Goal: Task Accomplishment & Management: Use online tool/utility

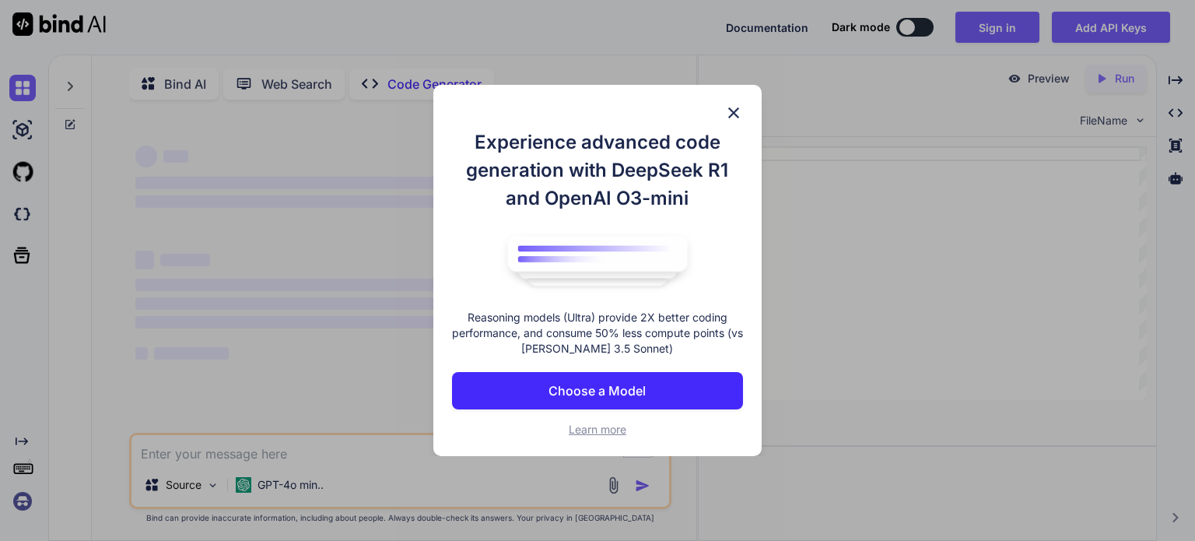
click at [735, 108] on img at bounding box center [733, 112] width 19 height 19
click at [735, 108] on div "CODE FileName" at bounding box center [928, 119] width 458 height 34
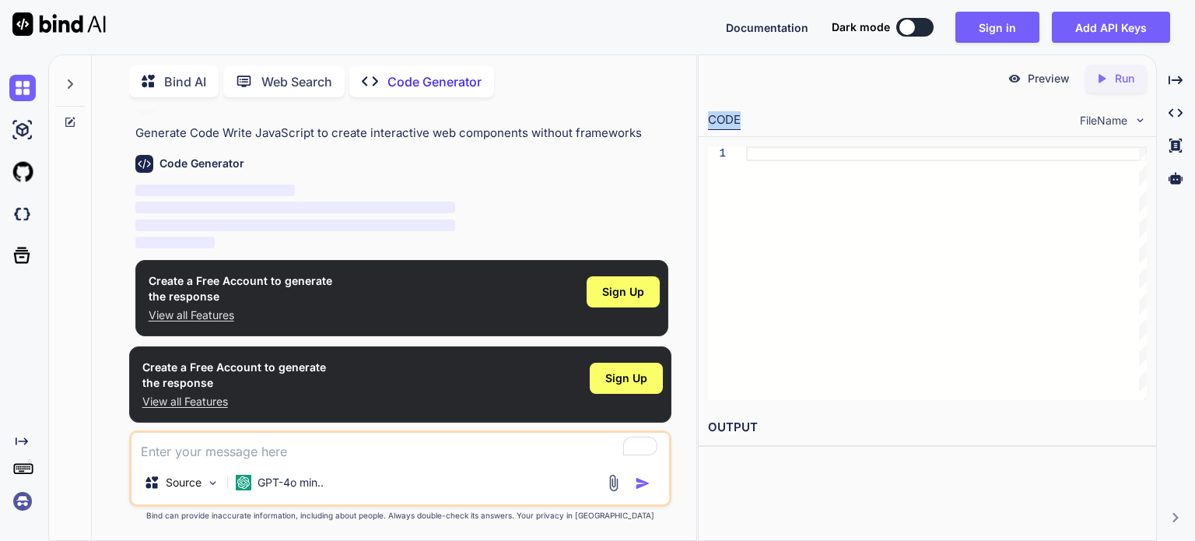
scroll to position [25, 0]
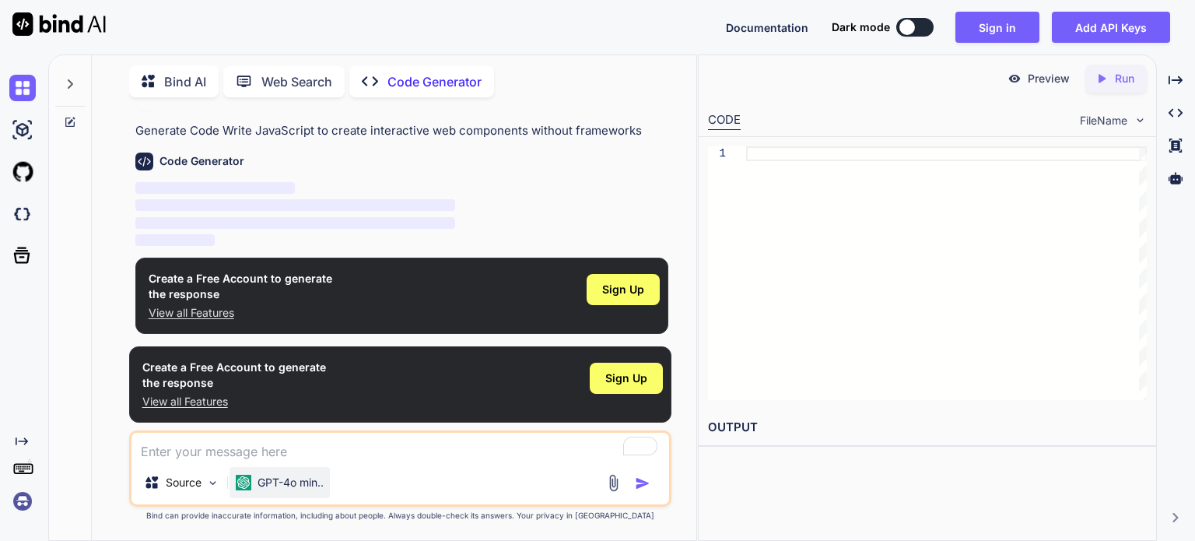
click at [283, 483] on p "GPT-4o min.." at bounding box center [291, 483] width 66 height 16
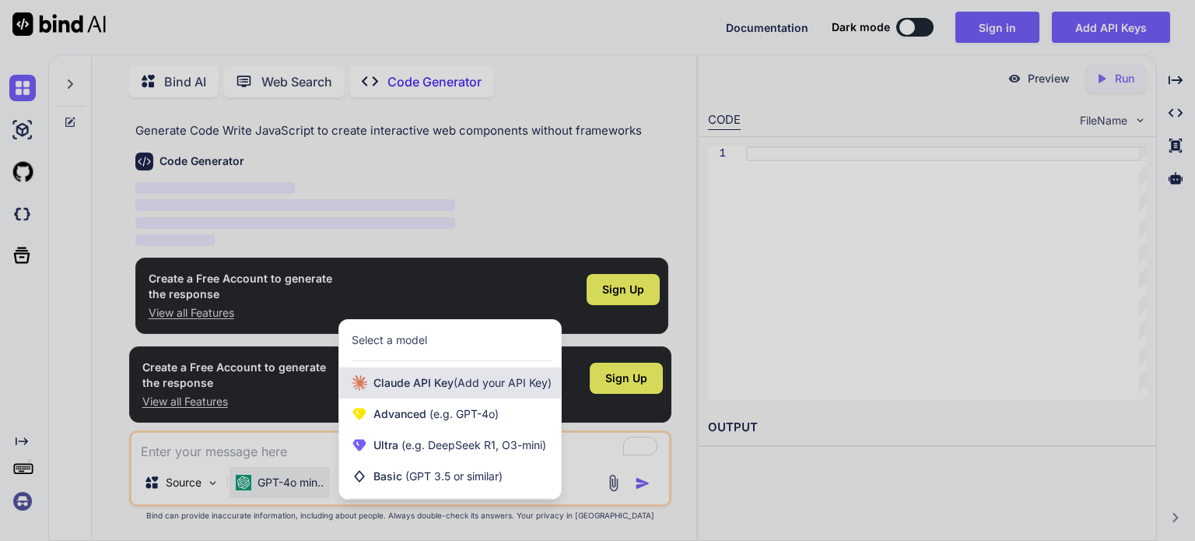
click at [462, 388] on span "(Add your API Key)" at bounding box center [503, 382] width 98 height 13
type textarea "x"
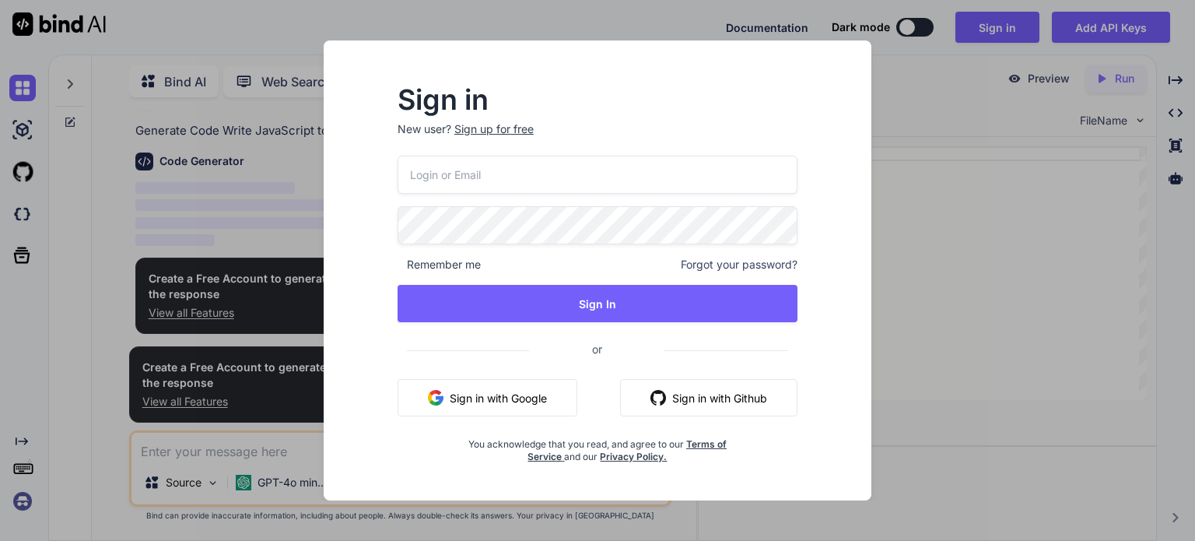
click at [903, 395] on div "Sign in New user? Sign up for free Remember me Forgot your password? Sign In or…" at bounding box center [597, 270] width 1195 height 541
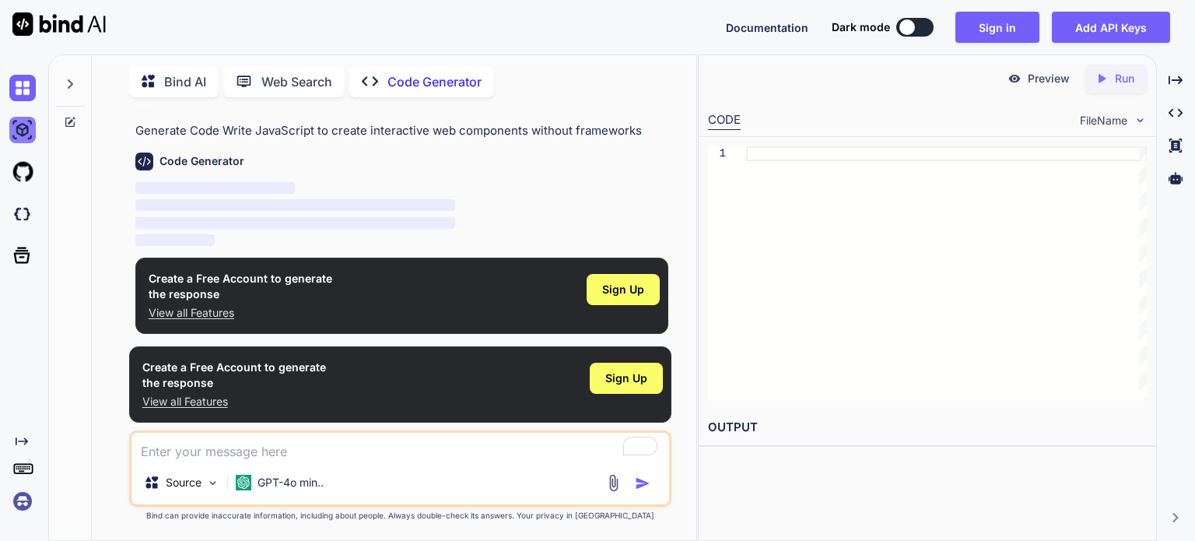
click at [34, 132] on img at bounding box center [22, 130] width 26 height 26
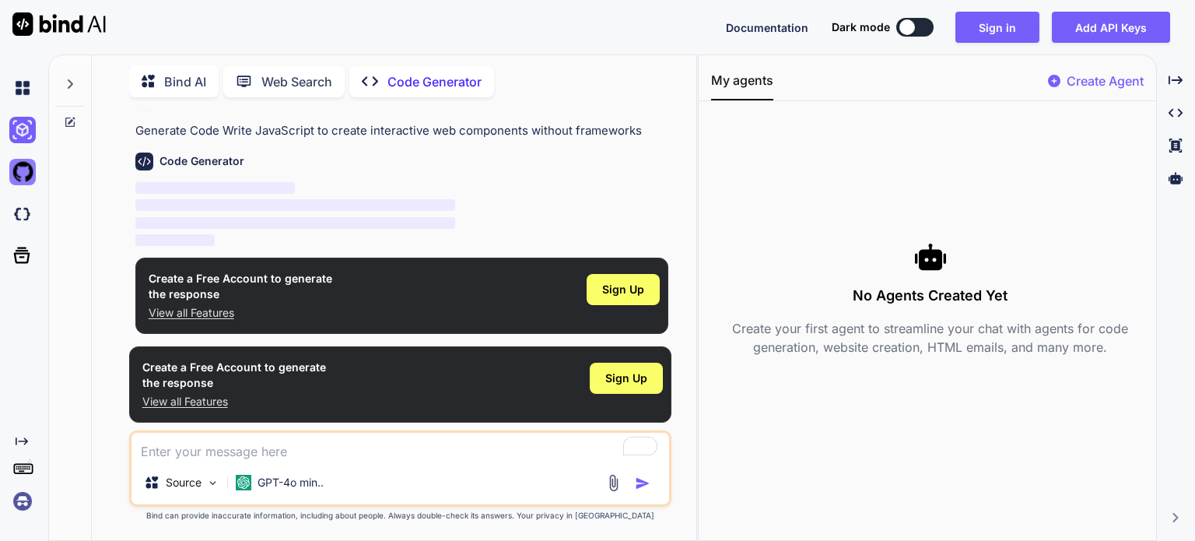
click at [28, 177] on img at bounding box center [22, 172] width 26 height 26
click at [27, 201] on div at bounding box center [25, 214] width 33 height 26
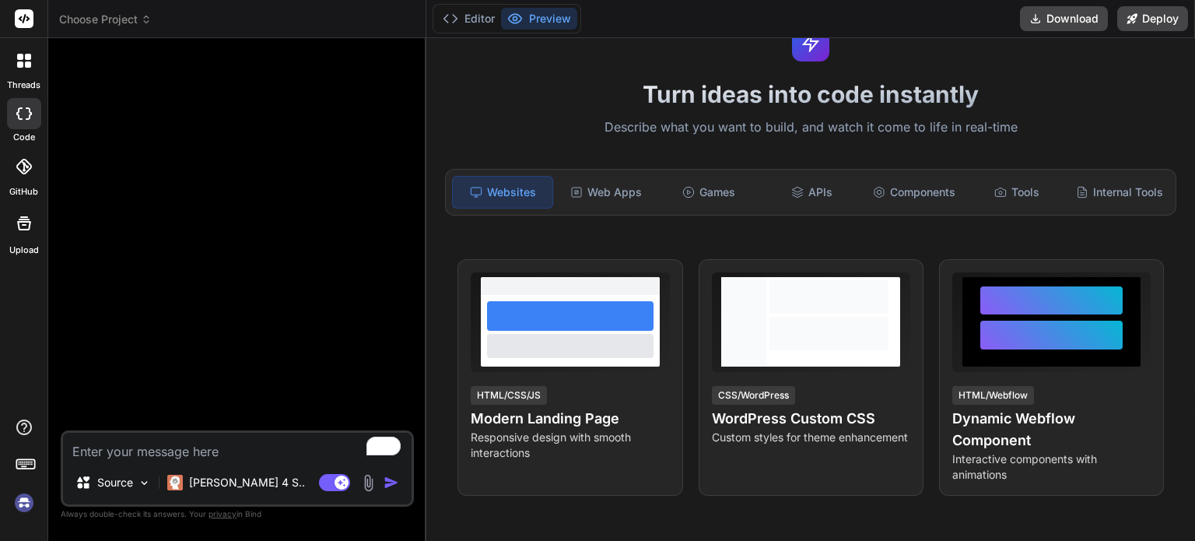
scroll to position [233, 0]
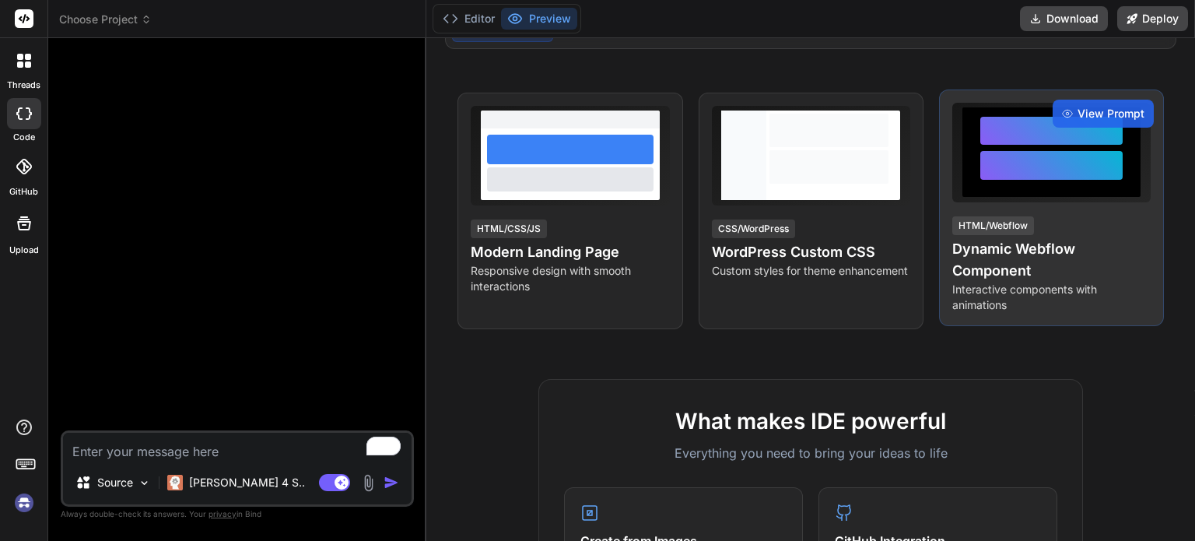
click at [1002, 254] on h4 "Dynamic Webflow Component" at bounding box center [1051, 260] width 198 height 44
click at [986, 203] on div "View Prompt HTML/Webflow Dynamic Webflow Component Interactive components with …" at bounding box center [1051, 207] width 225 height 237
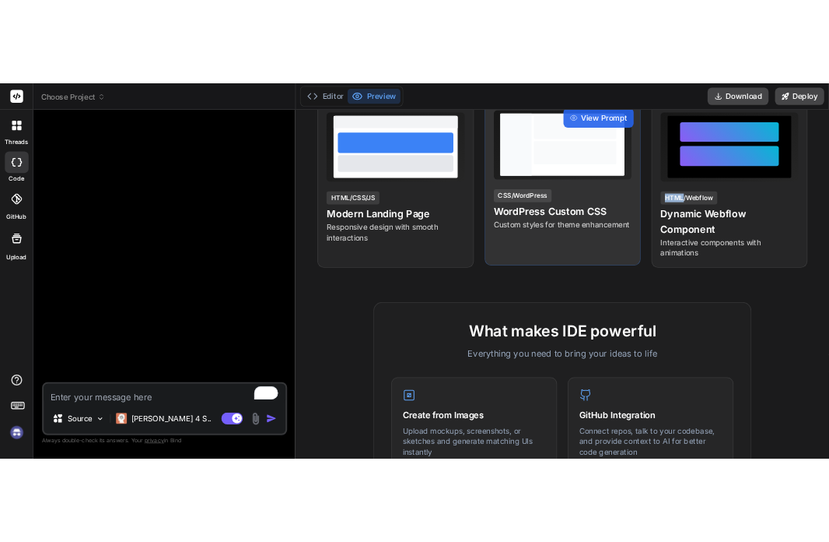
scroll to position [467, 0]
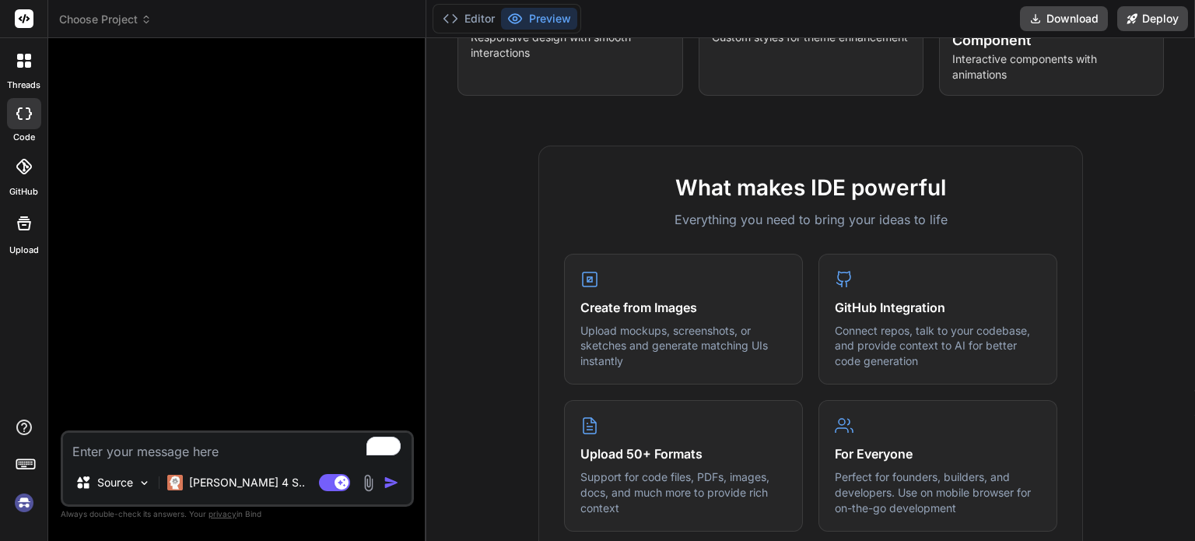
click at [151, 22] on icon at bounding box center [146, 19] width 11 height 11
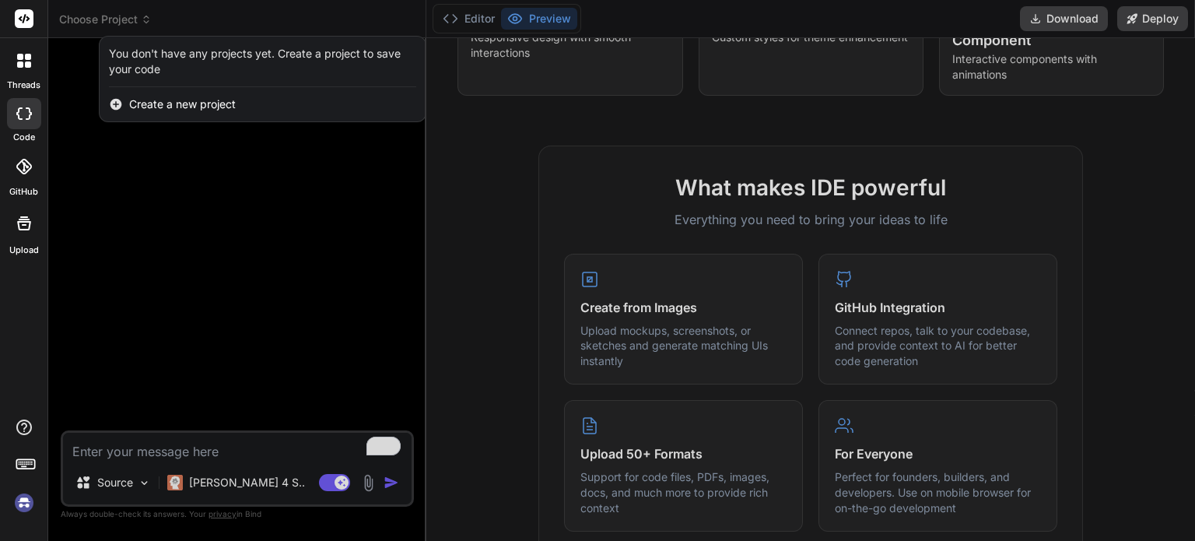
click at [181, 100] on span "Create a new project" at bounding box center [182, 104] width 107 height 16
click at [172, 103] on span "Create a new project" at bounding box center [182, 104] width 107 height 16
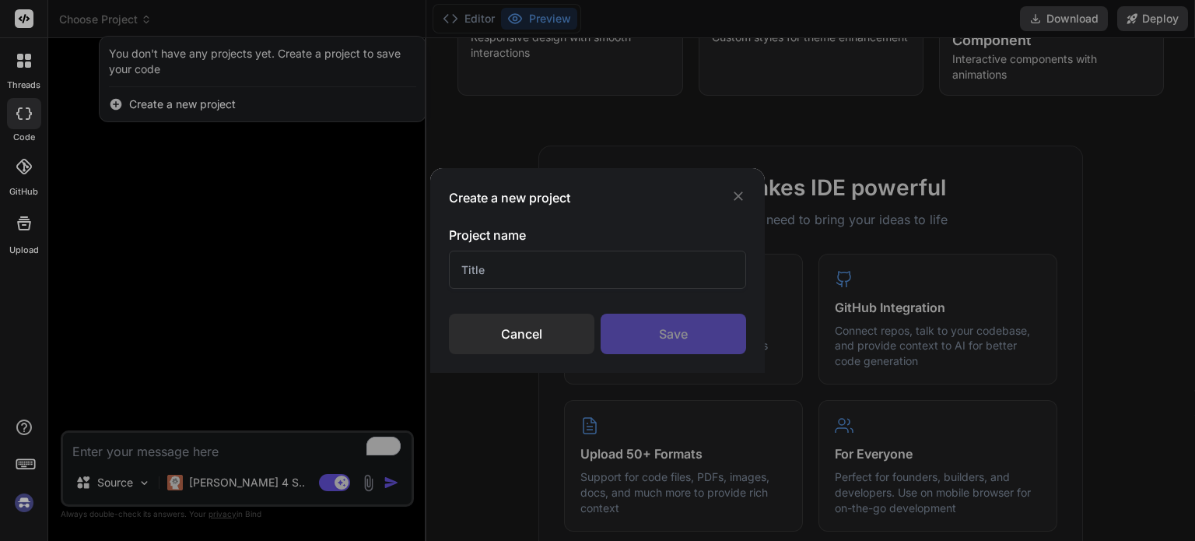
click at [506, 324] on div "Cancel" at bounding box center [522, 334] width 146 height 40
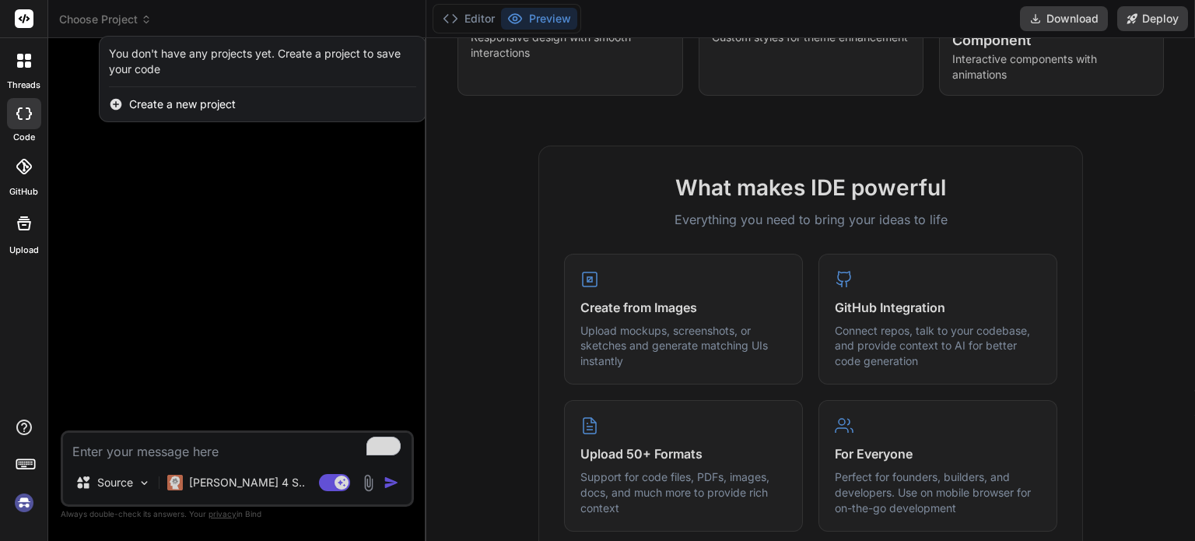
click at [506, 324] on div at bounding box center [597, 270] width 1195 height 541
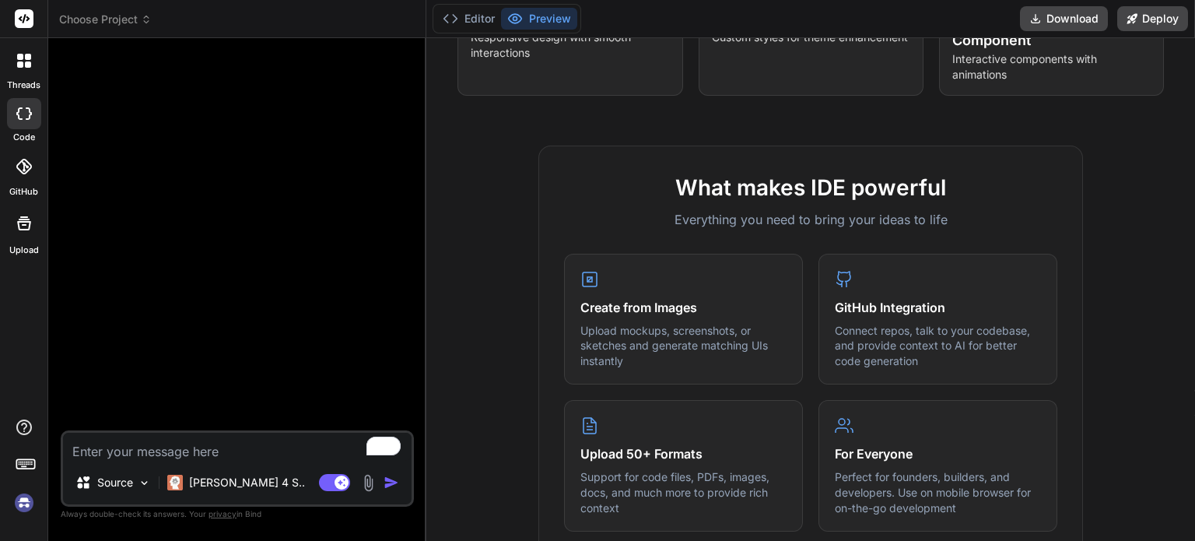
click at [22, 226] on icon at bounding box center [24, 223] width 19 height 19
click at [26, 292] on div at bounding box center [23, 280] width 37 height 37
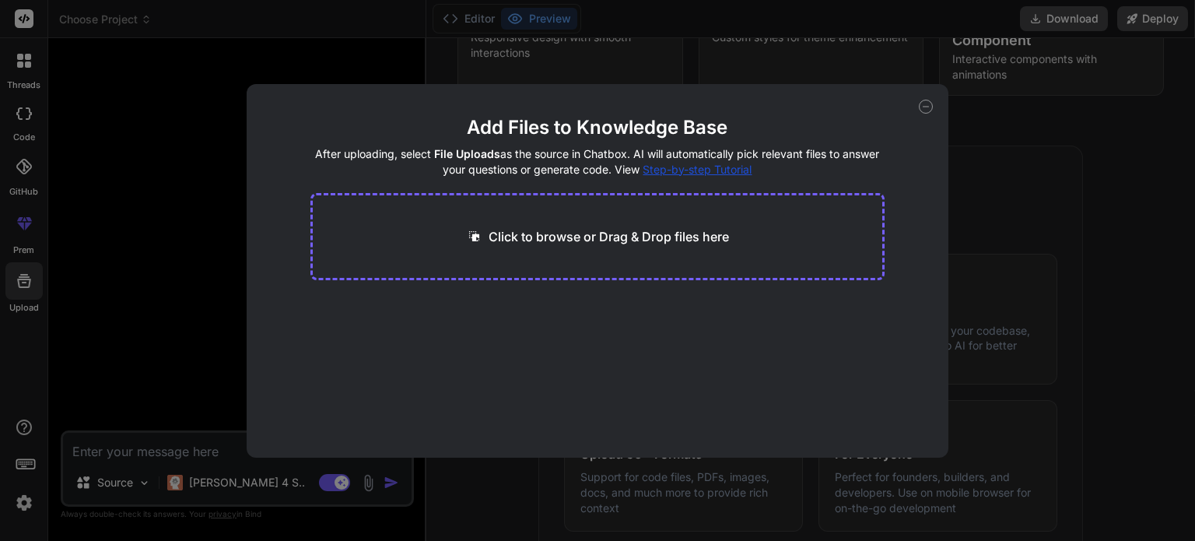
click at [557, 239] on p "Click to browse or Drag & Drop files here" at bounding box center [609, 236] width 240 height 19
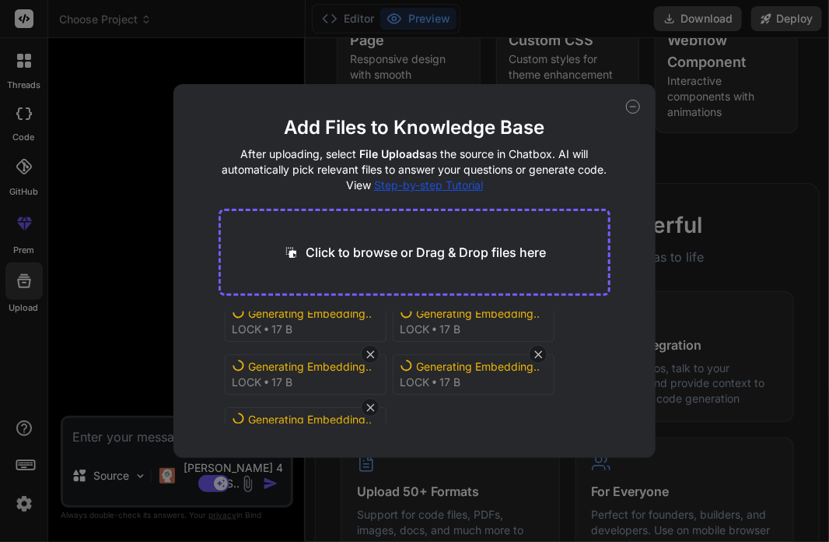
scroll to position [0, 0]
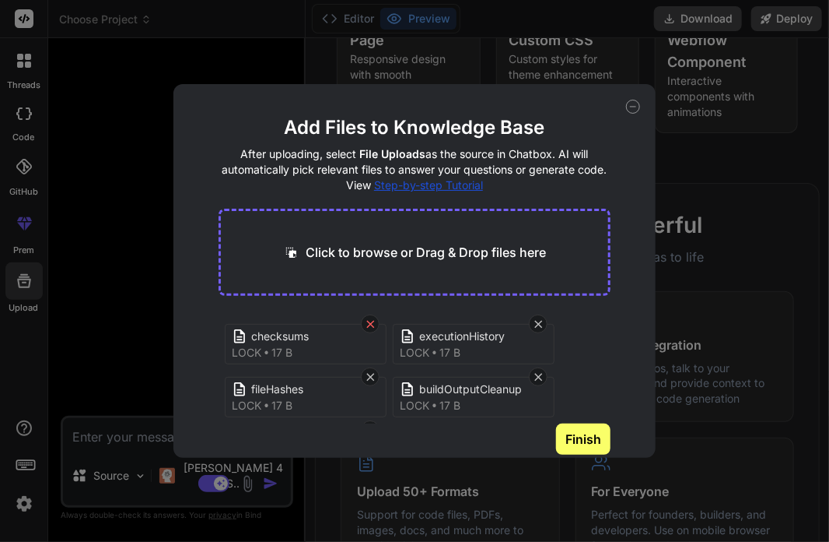
click at [370, 326] on icon at bounding box center [370, 323] width 13 height 13
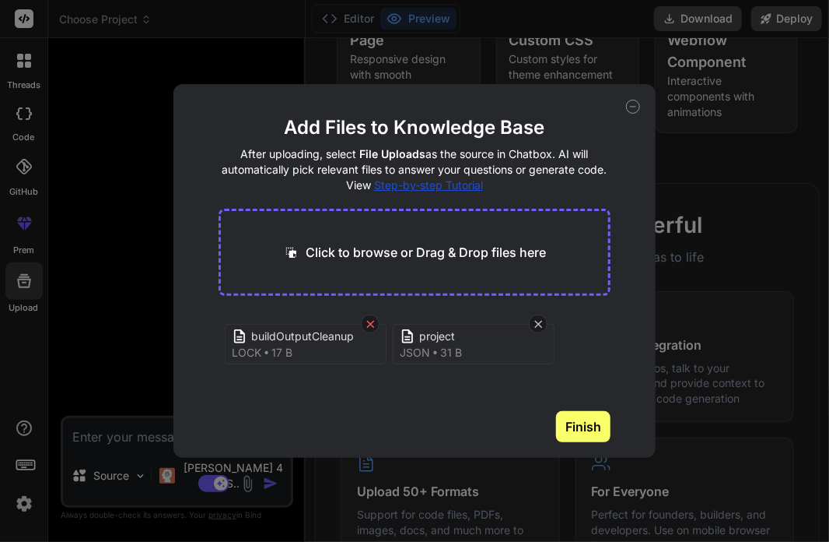
click at [370, 323] on icon at bounding box center [370, 324] width 8 height 8
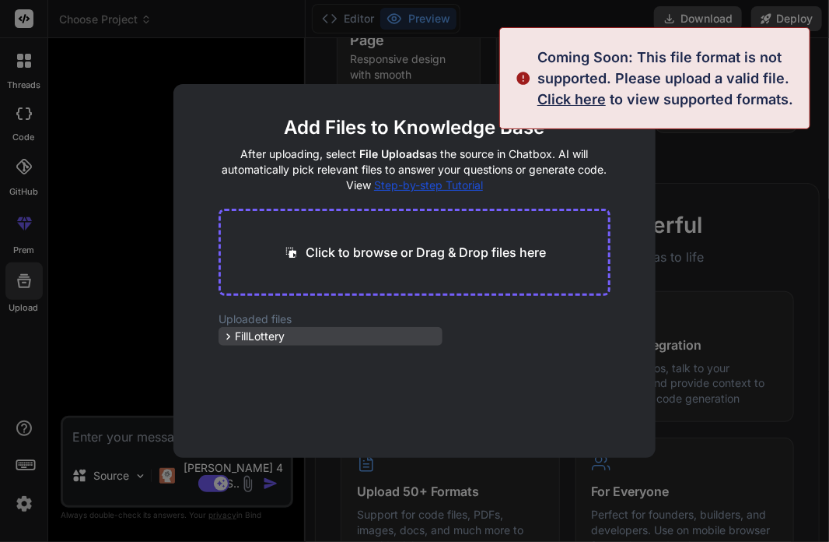
click at [248, 338] on span "FillLottery" at bounding box center [260, 336] width 50 height 16
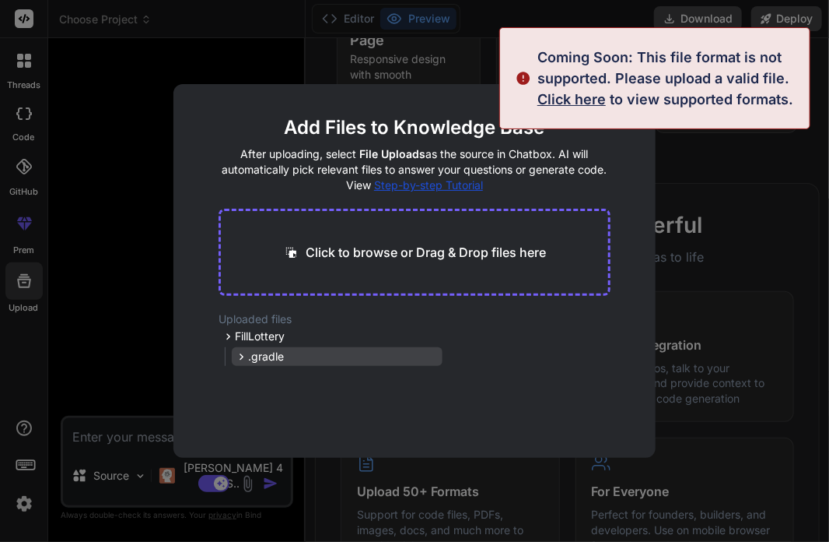
click at [246, 359] on icon at bounding box center [241, 356] width 13 height 13
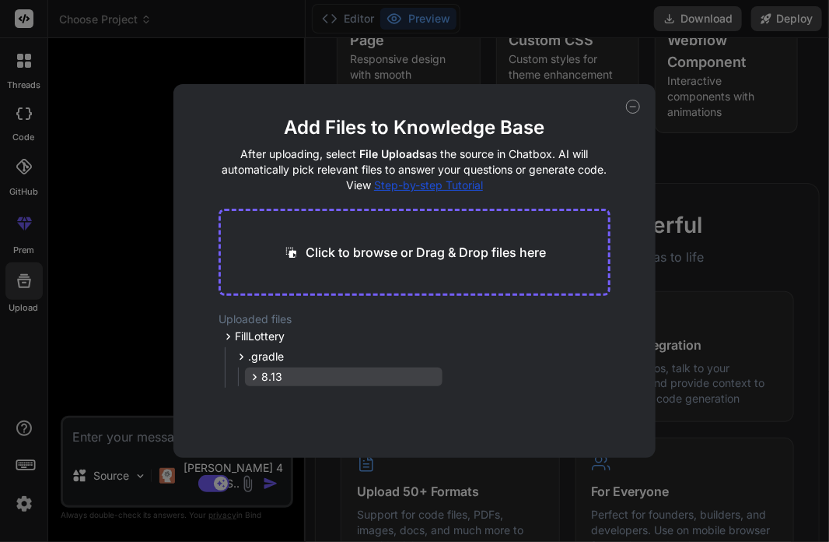
click at [253, 376] on icon at bounding box center [254, 376] width 13 height 13
click at [253, 377] on icon at bounding box center [254, 376] width 13 height 13
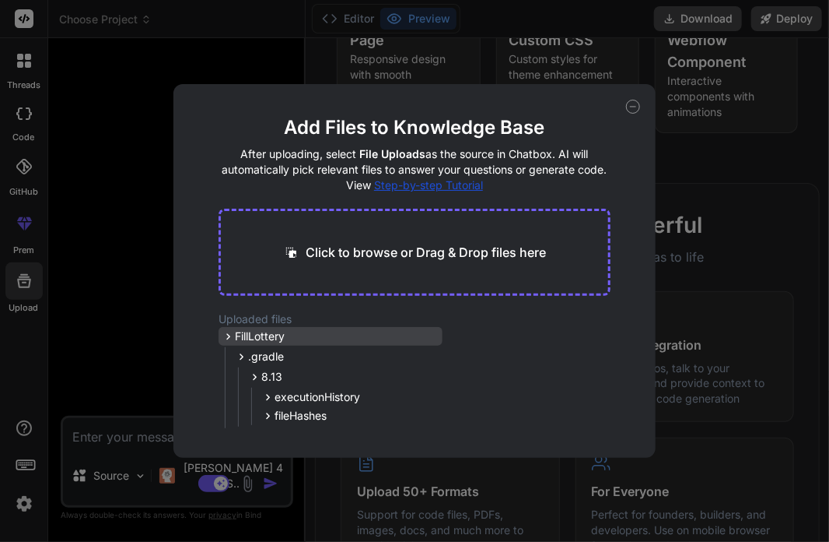
click at [229, 334] on icon at bounding box center [228, 336] width 13 height 13
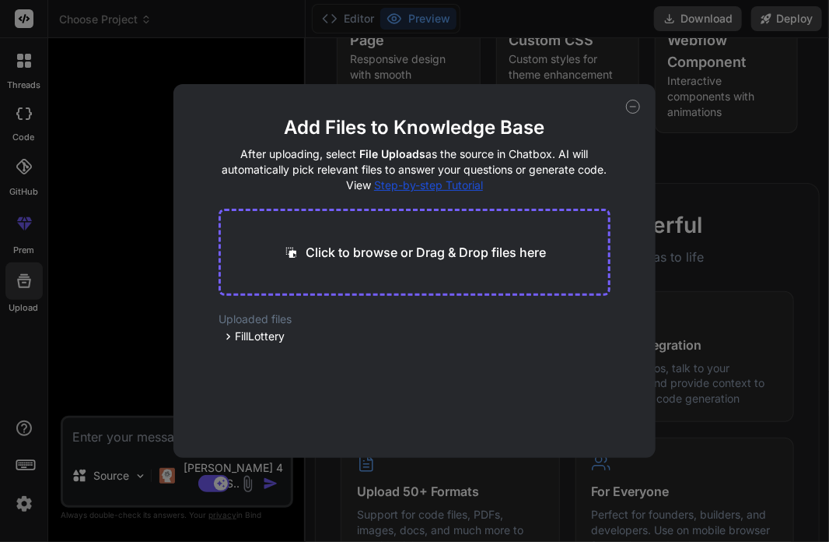
click at [637, 107] on icon at bounding box center [633, 107] width 14 height 14
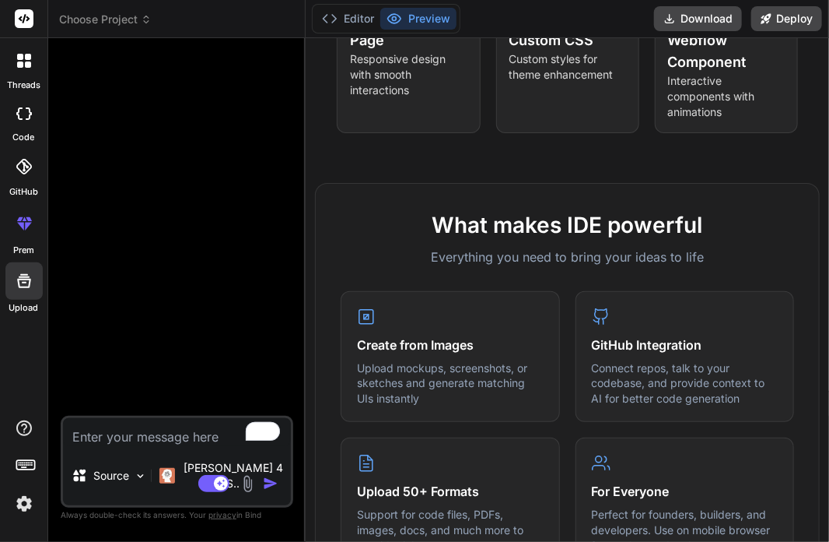
click at [16, 167] on icon at bounding box center [24, 167] width 16 height 16
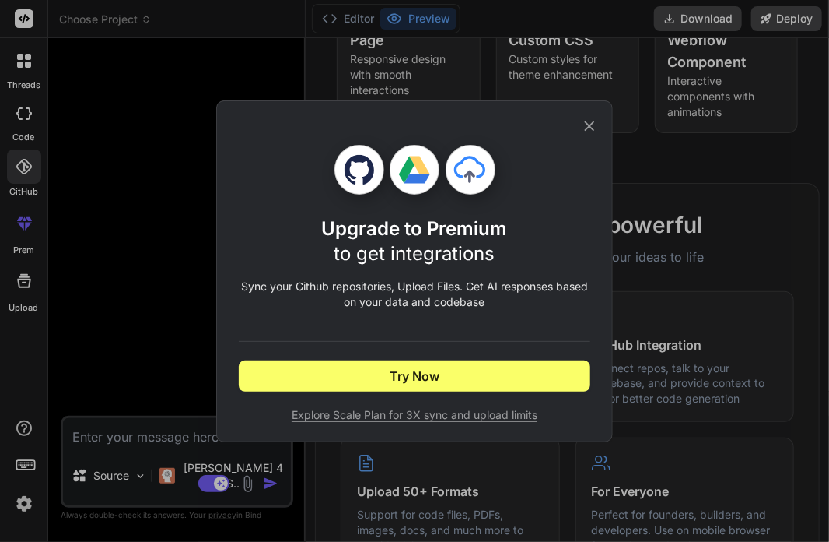
click at [594, 121] on icon at bounding box center [589, 125] width 17 height 17
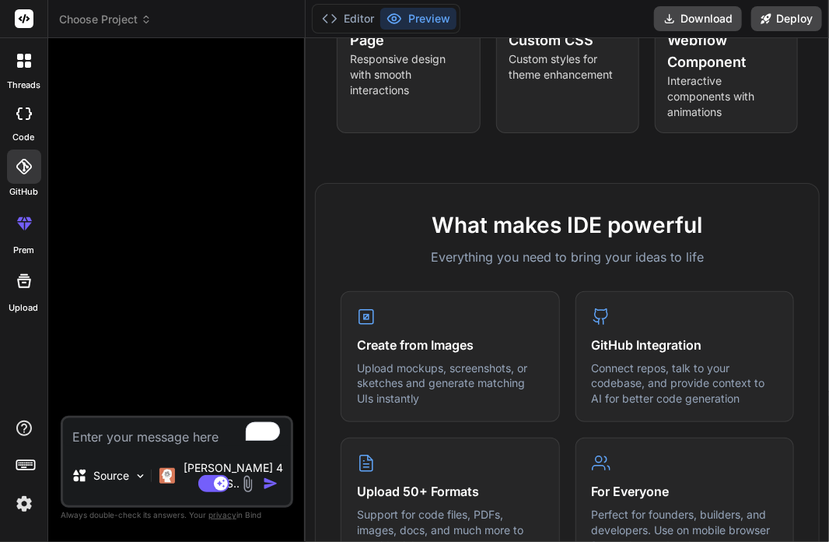
click at [23, 122] on div at bounding box center [24, 113] width 34 height 31
click at [16, 68] on div at bounding box center [24, 60] width 33 height 33
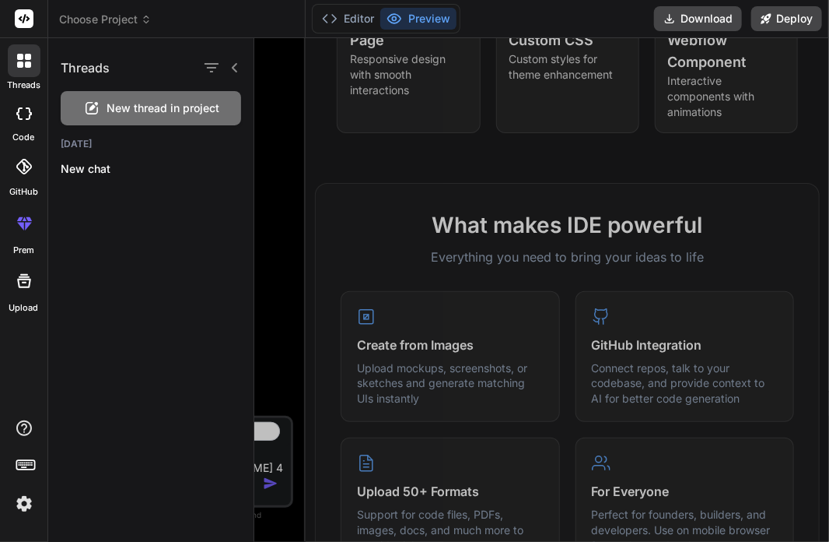
click at [40, 282] on div at bounding box center [23, 280] width 37 height 37
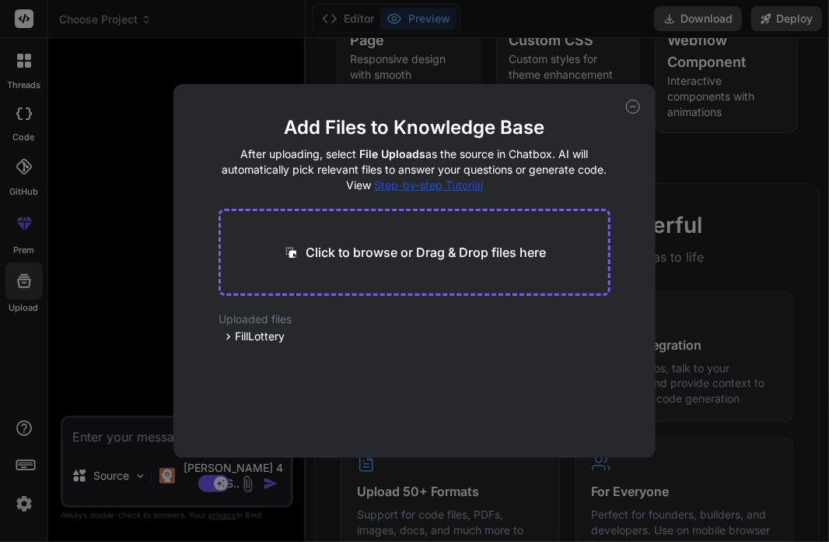
click at [374, 265] on div "Click to browse or Drag & Drop files here" at bounding box center [415, 252] width 392 height 87
drag, startPoint x: 258, startPoint y: 335, endPoint x: 586, endPoint y: 217, distance: 348.3
click at [601, 209] on div "Click to browse or Drag & Drop files here" at bounding box center [415, 252] width 392 height 87
click at [451, 185] on span "Step-by-step Tutorial" at bounding box center [428, 184] width 109 height 13
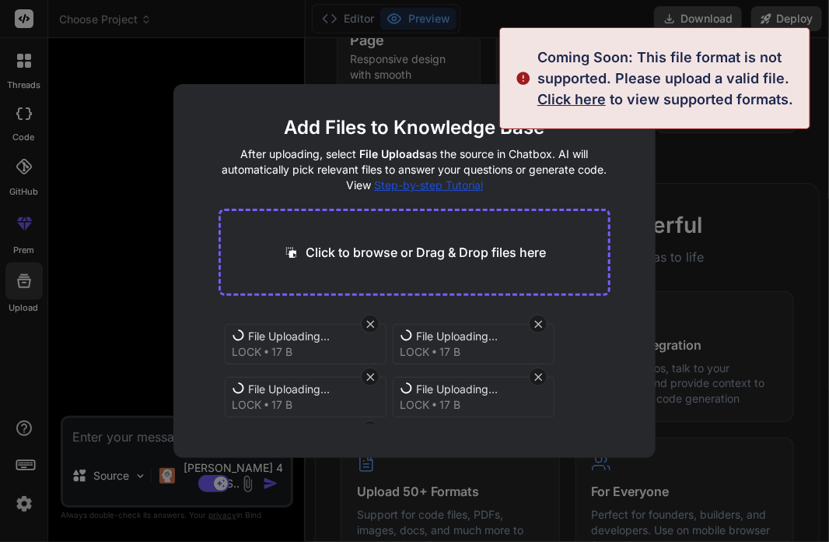
click at [414, 107] on div "Add Files to Knowledge Base After uploading, select File Uploads as the source …" at bounding box center [415, 270] width 482 height 373
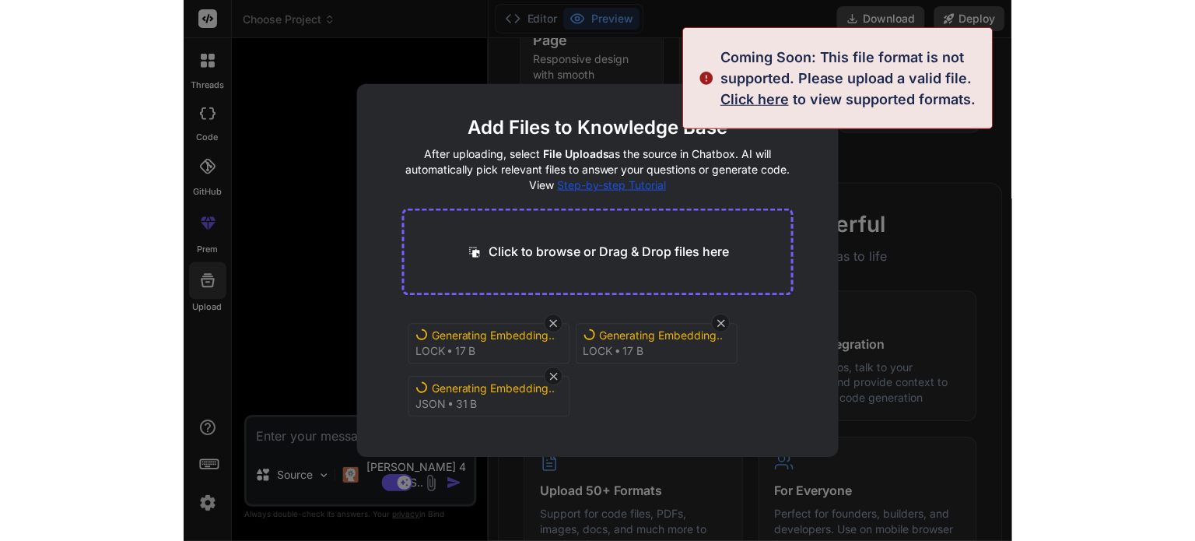
scroll to position [59, 0]
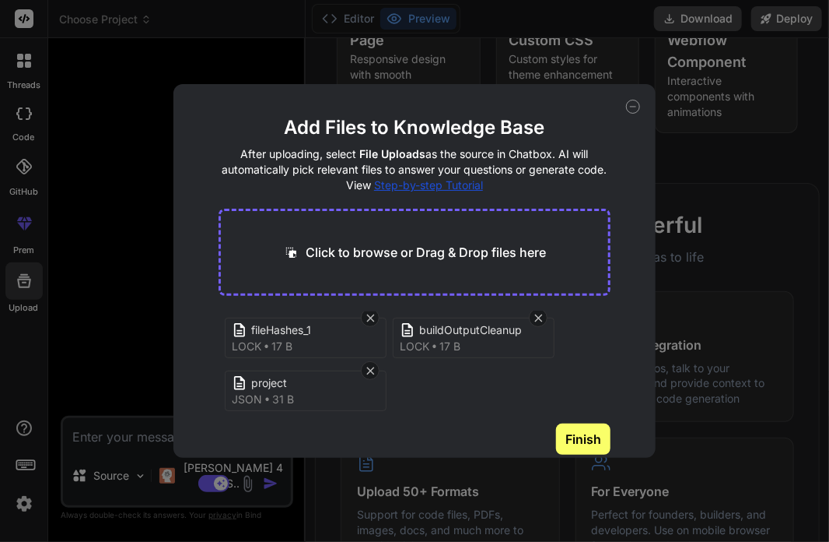
click at [573, 432] on button "Finish" at bounding box center [583, 438] width 54 height 31
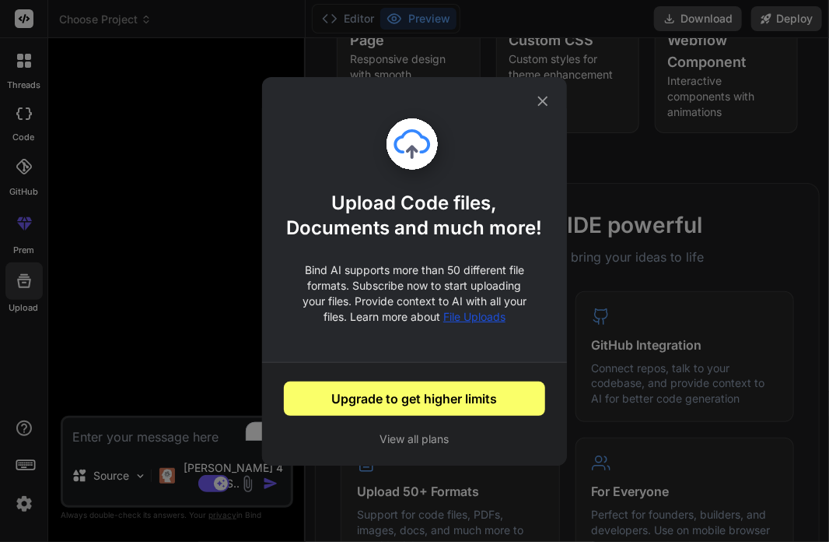
click at [433, 434] on button "View all plans" at bounding box center [415, 439] width 262 height 16
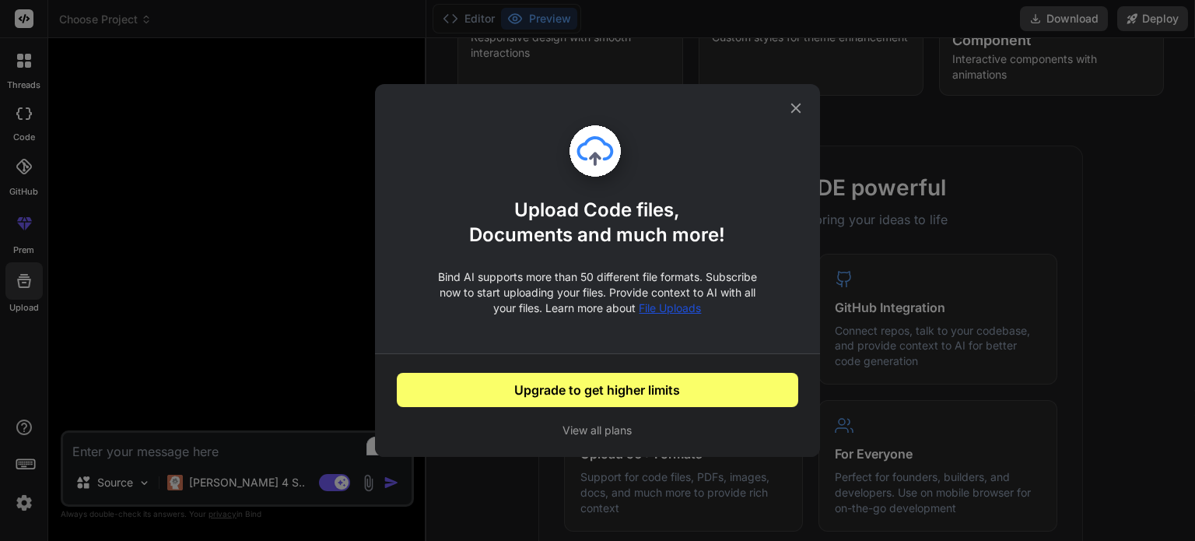
type textarea "x"
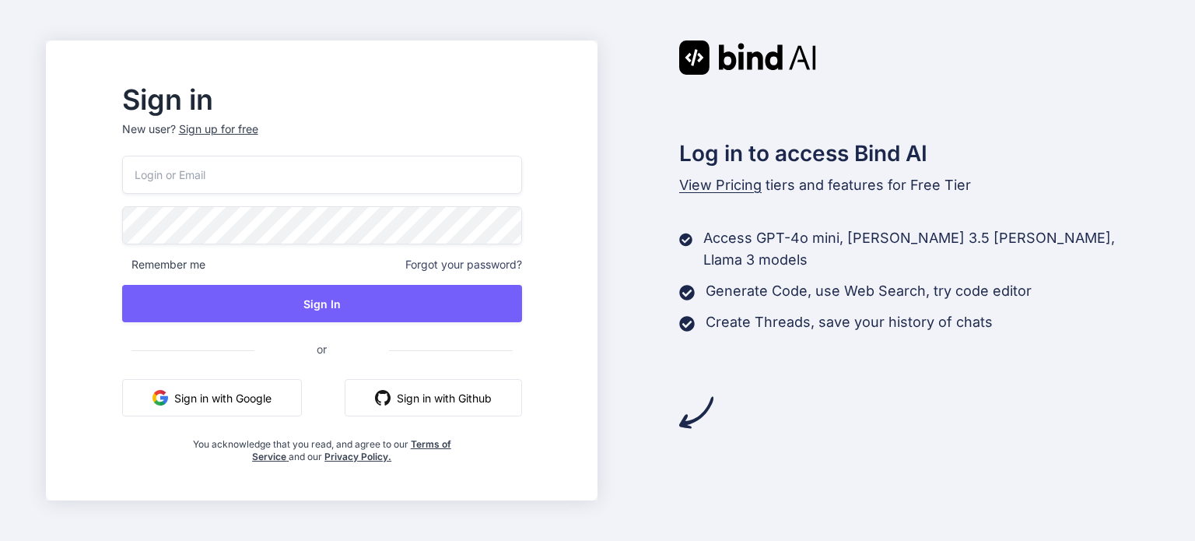
click at [275, 398] on button "Sign in with Google" at bounding box center [212, 397] width 180 height 37
